Goal: Use online tool/utility: Utilize a website feature to perform a specific function

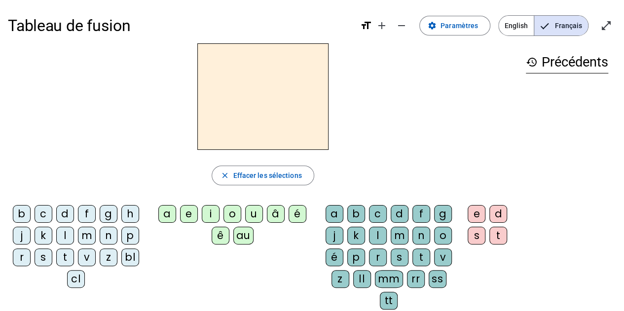
click at [132, 212] on div "h" at bounding box center [130, 214] width 18 height 18
click at [243, 235] on div "au" at bounding box center [243, 236] width 20 height 18
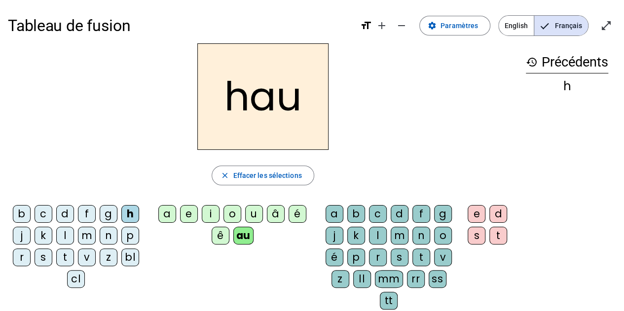
click at [421, 256] on div "t" at bounding box center [422, 258] width 18 height 18
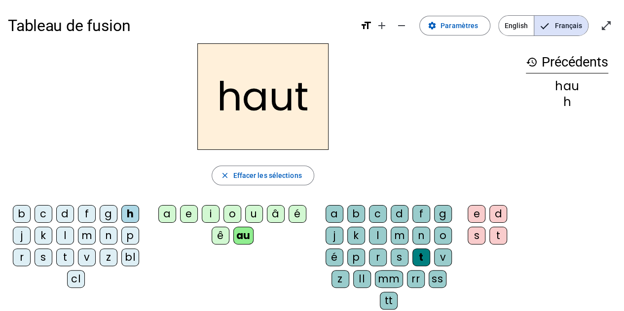
click at [44, 257] on div "s" at bounding box center [44, 258] width 18 height 18
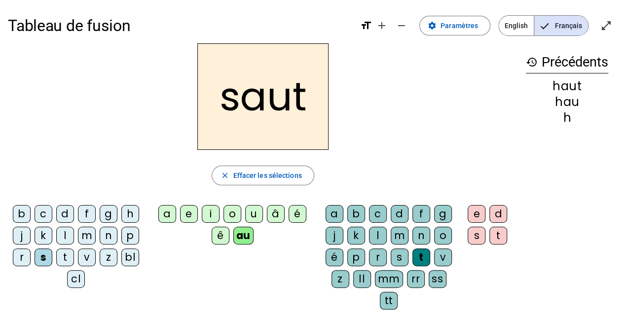
click at [87, 210] on div "f" at bounding box center [87, 214] width 18 height 18
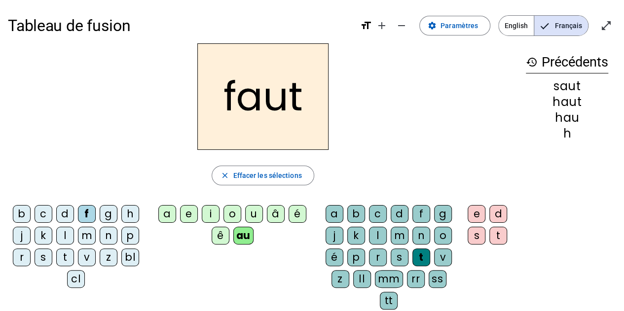
click at [476, 214] on div "e" at bounding box center [477, 214] width 18 height 18
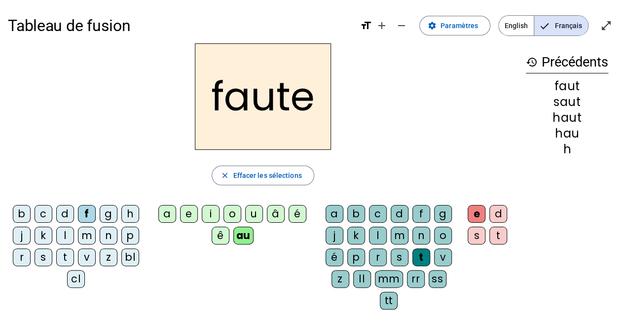
click at [45, 257] on div "s" at bounding box center [44, 258] width 18 height 18
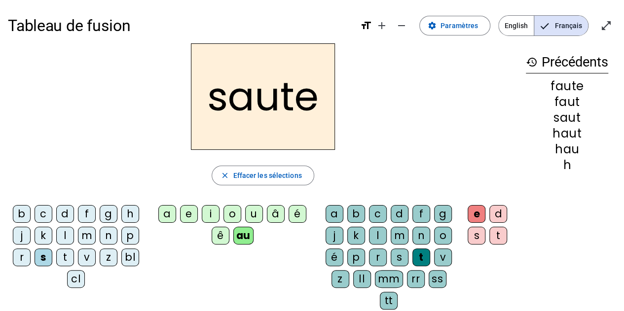
click at [129, 214] on div "h" at bounding box center [130, 214] width 18 height 18
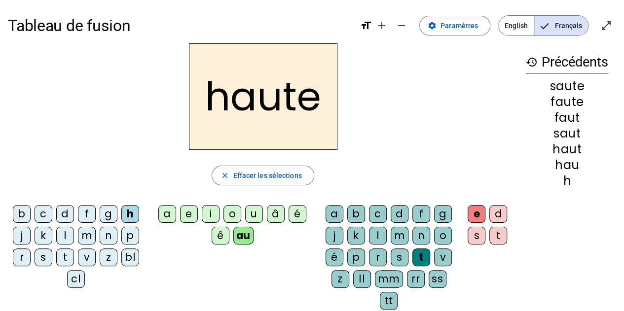
click at [89, 215] on div "f" at bounding box center [87, 214] width 18 height 18
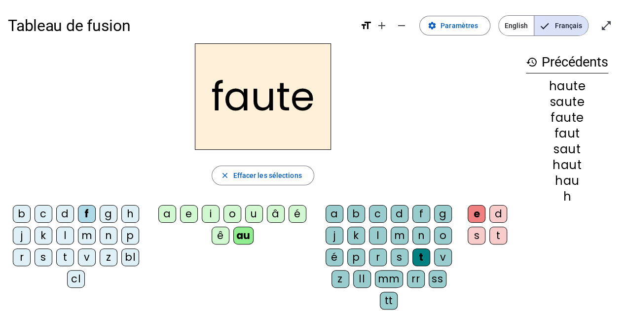
click at [418, 235] on div "n" at bounding box center [422, 236] width 18 height 18
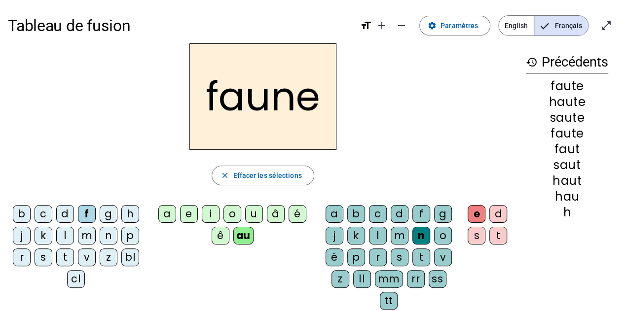
click at [213, 213] on div "i" at bounding box center [211, 214] width 18 height 18
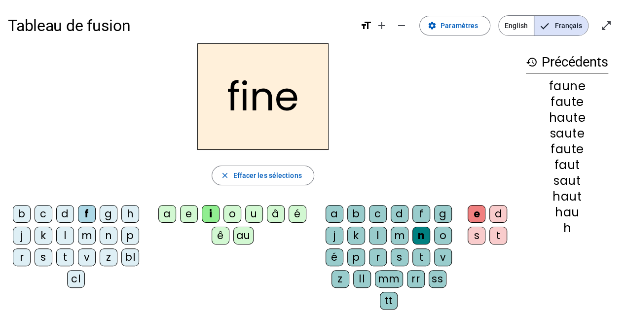
click at [377, 233] on div "l" at bounding box center [378, 236] width 18 height 18
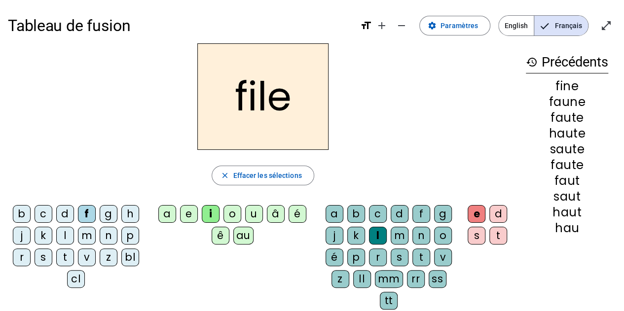
click at [17, 212] on div "b" at bounding box center [22, 214] width 18 height 18
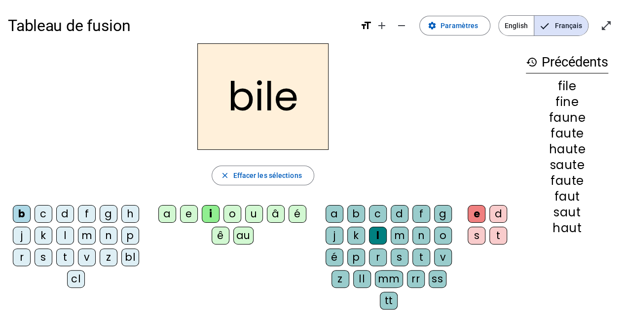
click at [398, 255] on div "s" at bounding box center [400, 258] width 18 height 18
